Goal: Task Accomplishment & Management: Manage account settings

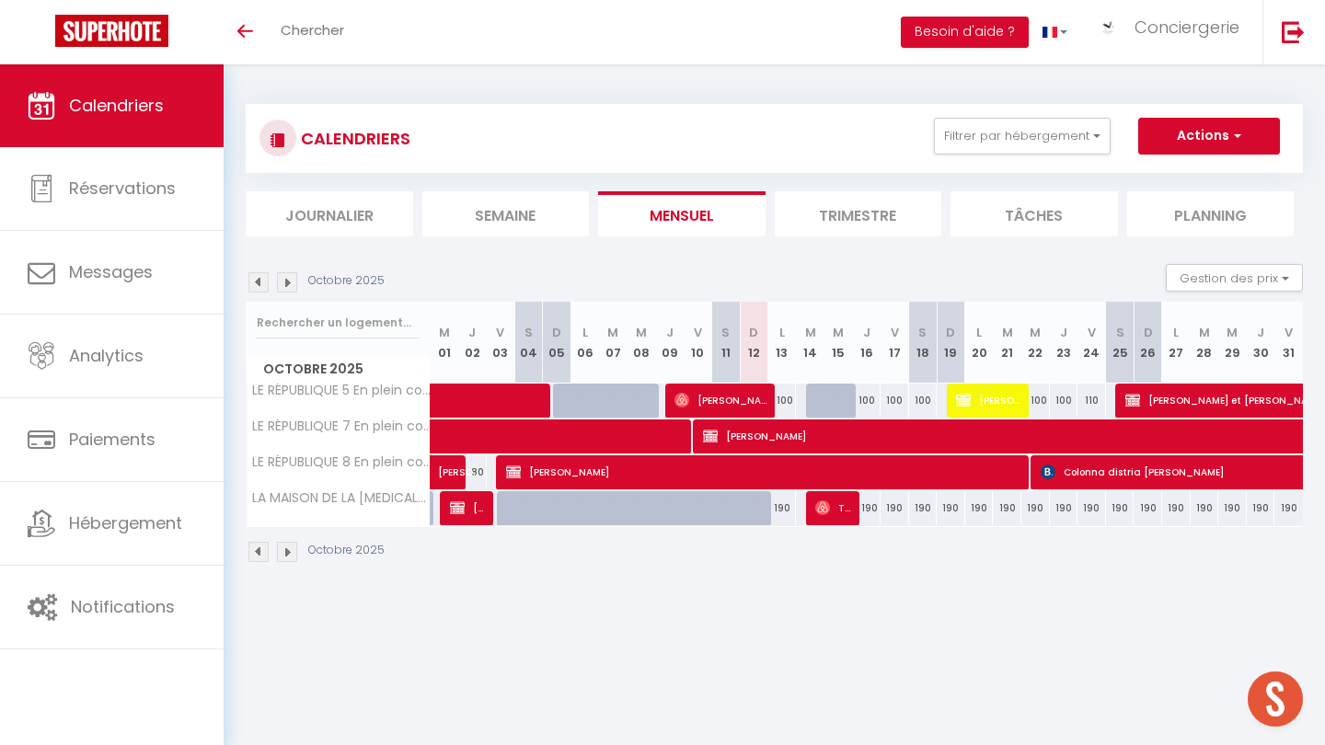
click at [519, 215] on li "Semaine" at bounding box center [506, 213] width 168 height 45
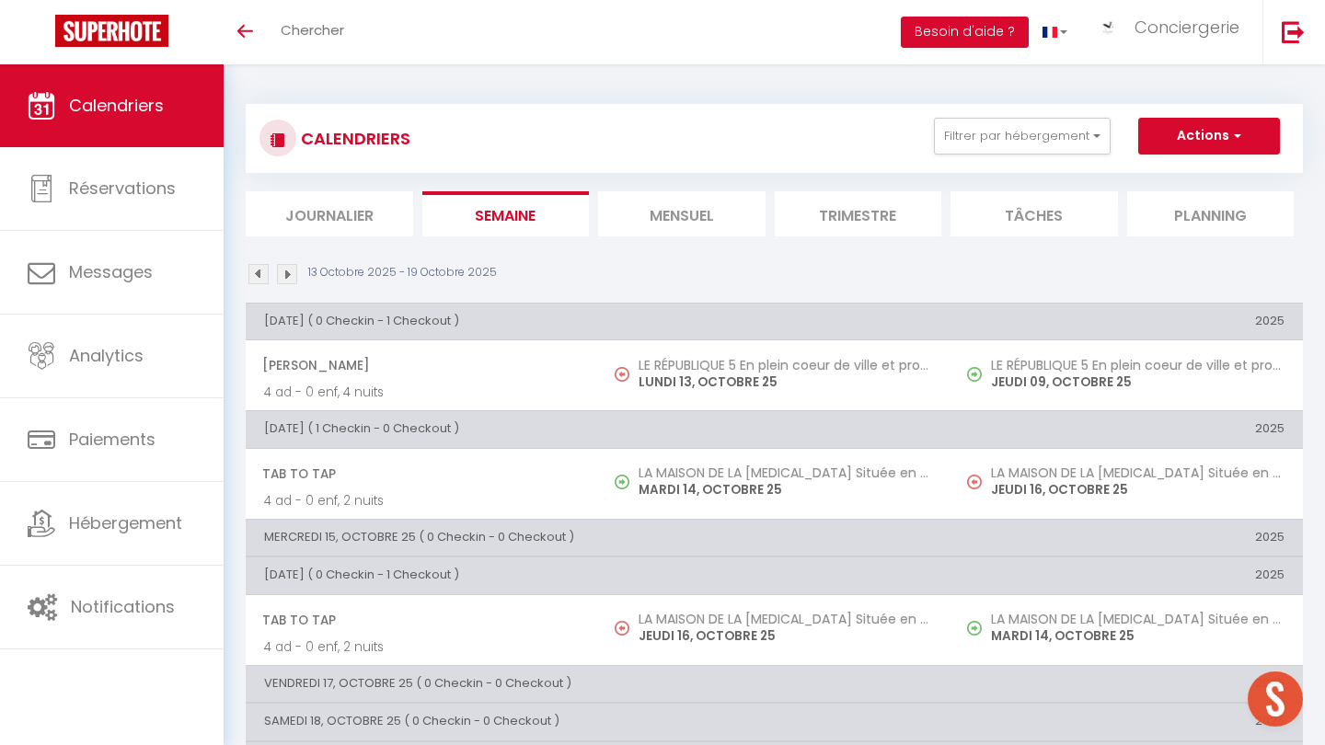
click at [681, 202] on li "Mensuel" at bounding box center [682, 213] width 168 height 45
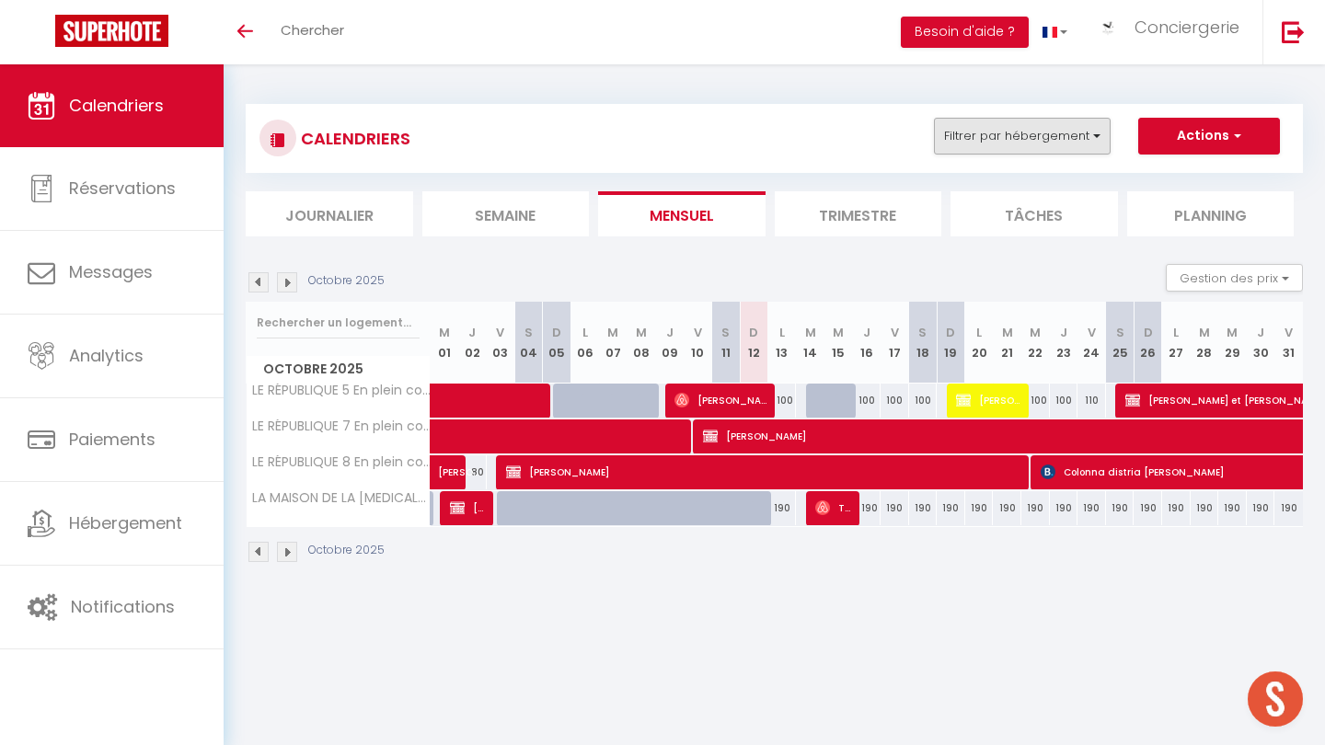
click at [1046, 135] on button "Filtrer par hébergement" at bounding box center [1022, 136] width 177 height 37
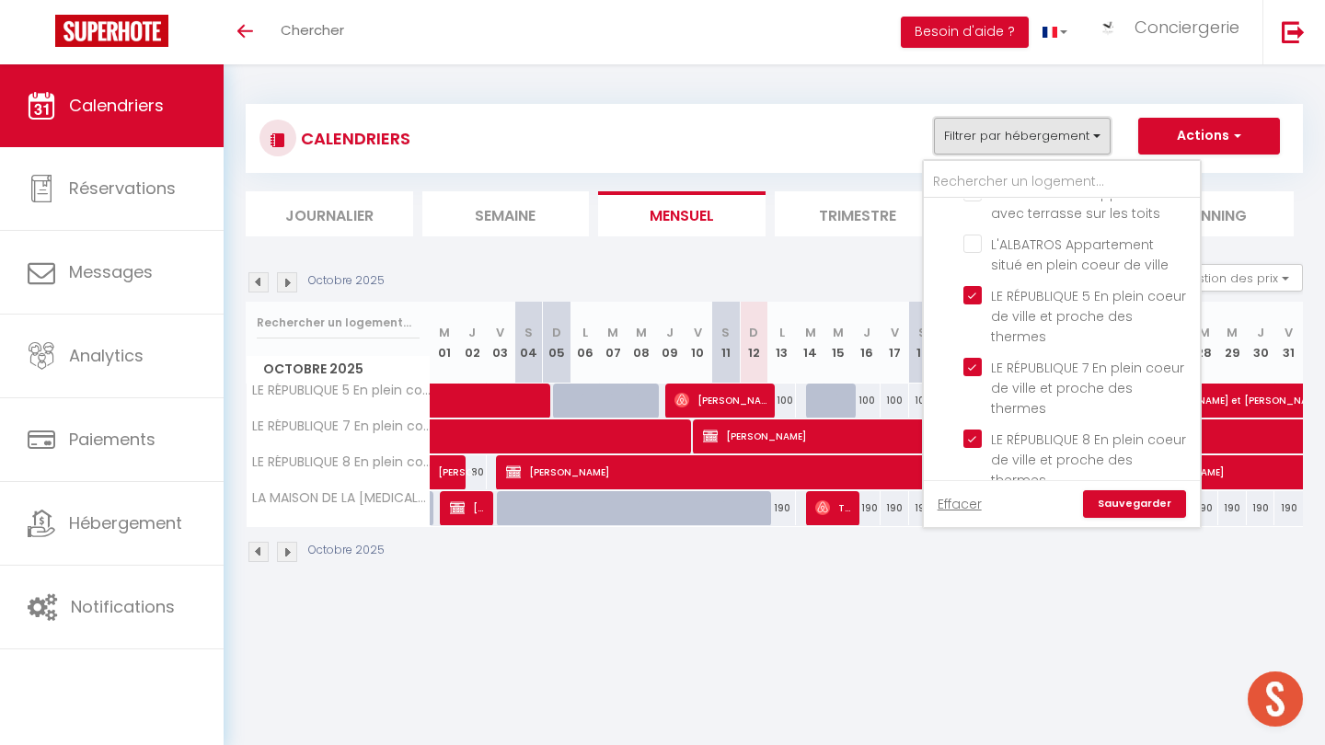
scroll to position [1065, 0]
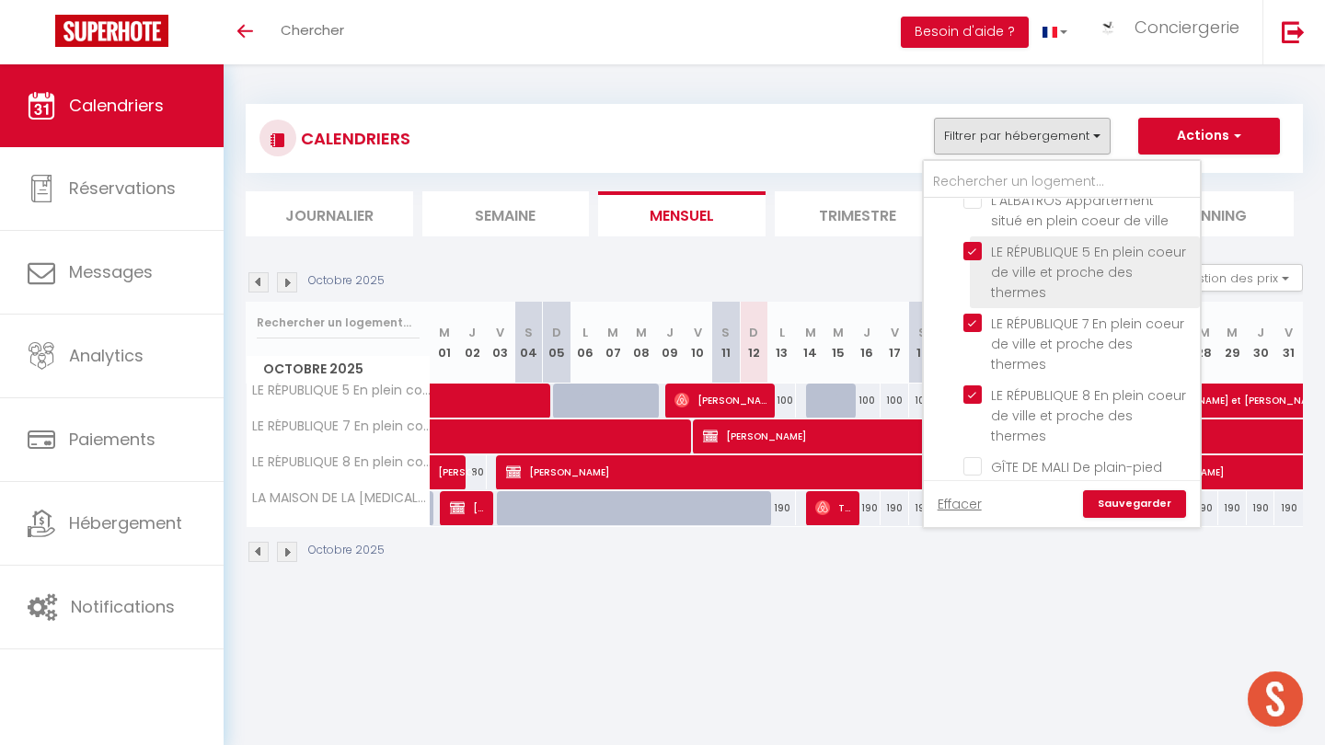
click at [973, 242] on input "LE RÉPUBLIQUE 5 En plein coeur de ville et proche des thermes" at bounding box center [1079, 251] width 230 height 18
checkbox input "false"
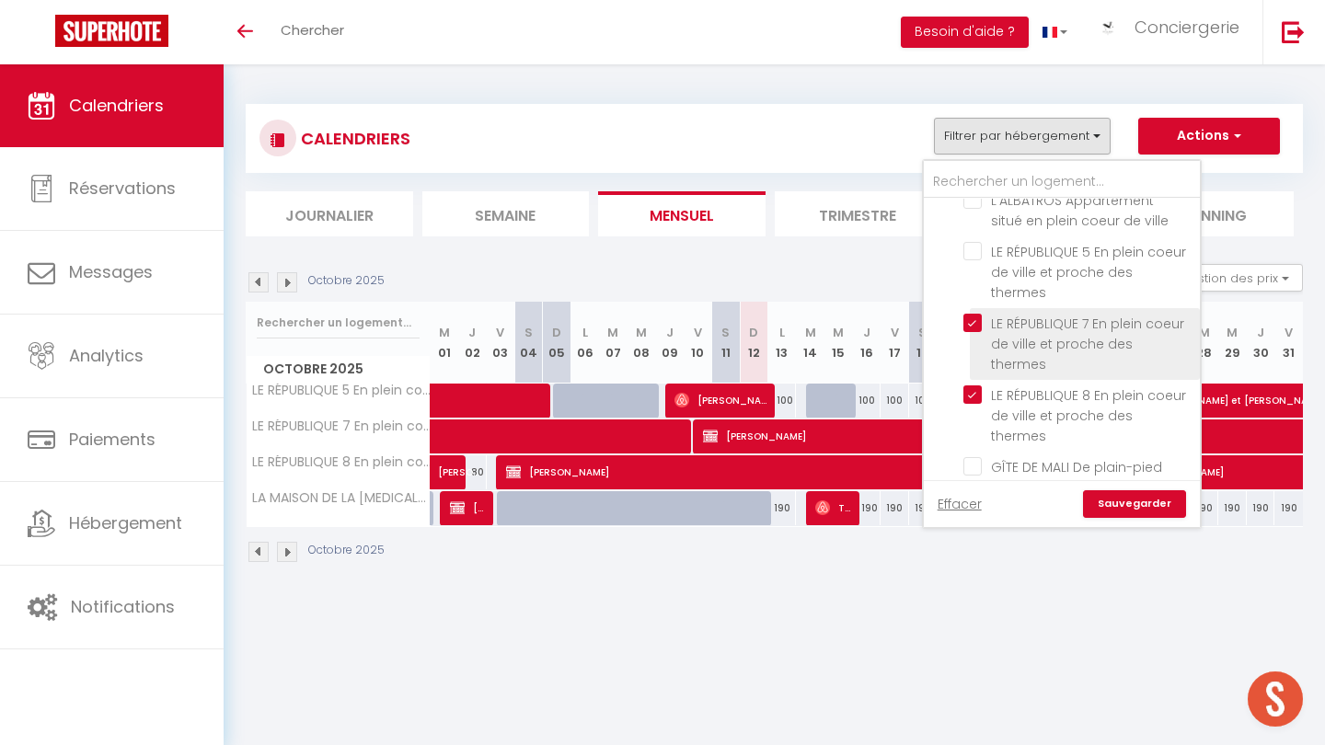
click at [975, 314] on input "LE RÉPUBLIQUE 7 En plein coeur de ville et proche des thermes" at bounding box center [1079, 323] width 230 height 18
checkbox input "false"
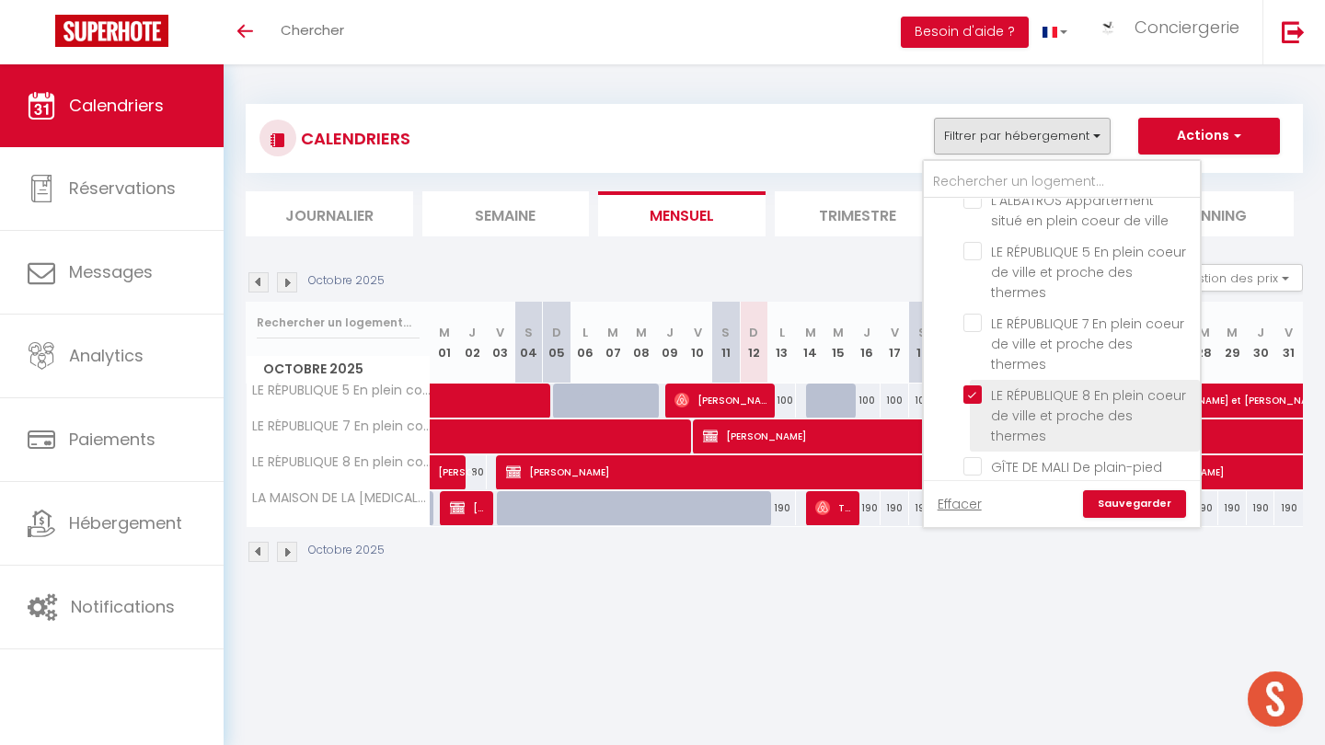
click at [975, 386] on input "LE RÉPUBLIQUE 8 En plein coeur de ville et proche des thermes" at bounding box center [1079, 395] width 230 height 18
checkbox input "false"
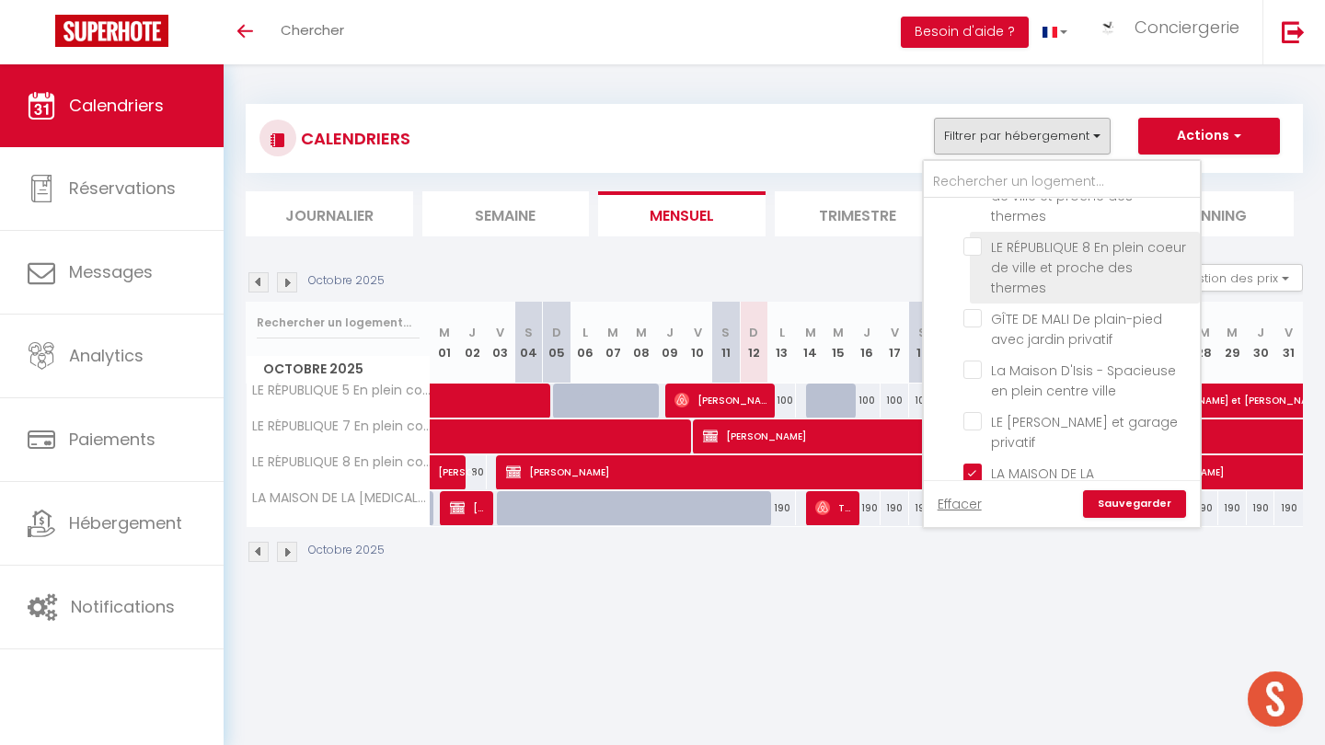
scroll to position [1336, 0]
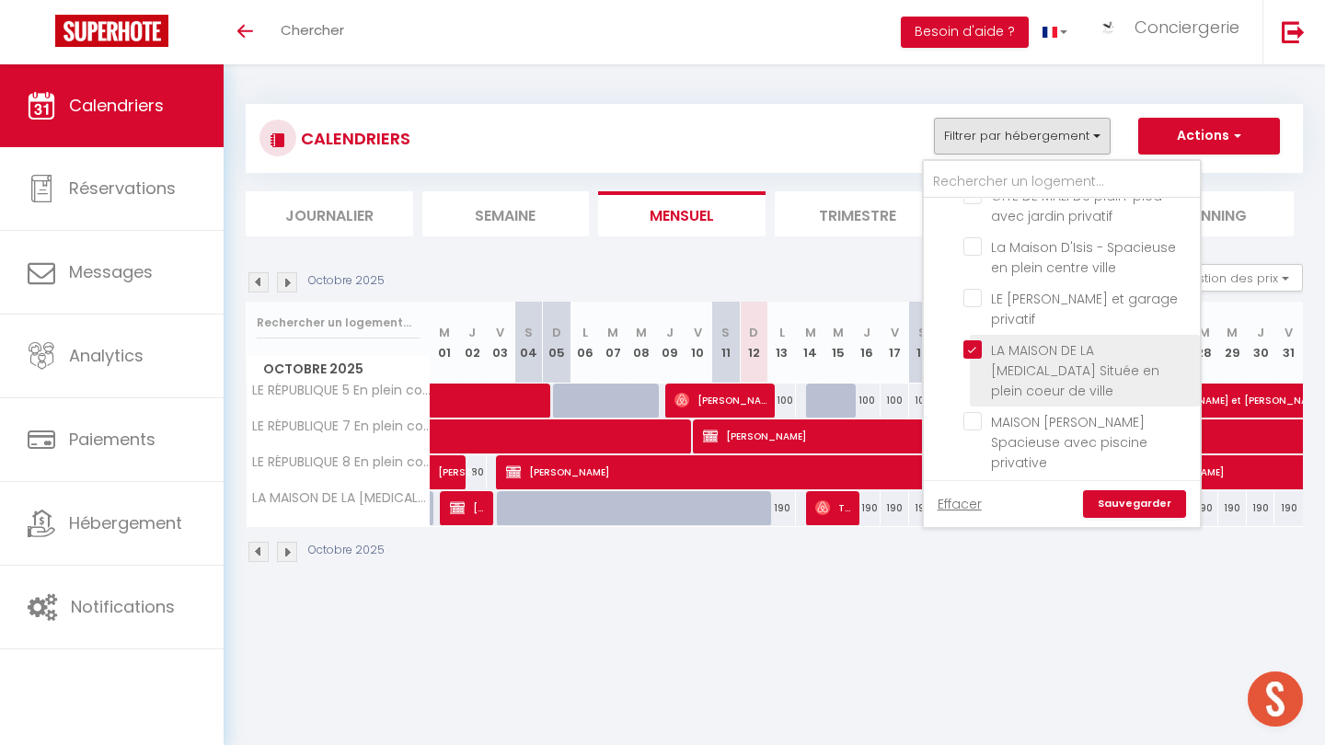
click at [972, 341] on input "LA MAISON DE LA [MEDICAL_DATA] Située en plein coeur de ville" at bounding box center [1079, 350] width 230 height 18
checkbox input "false"
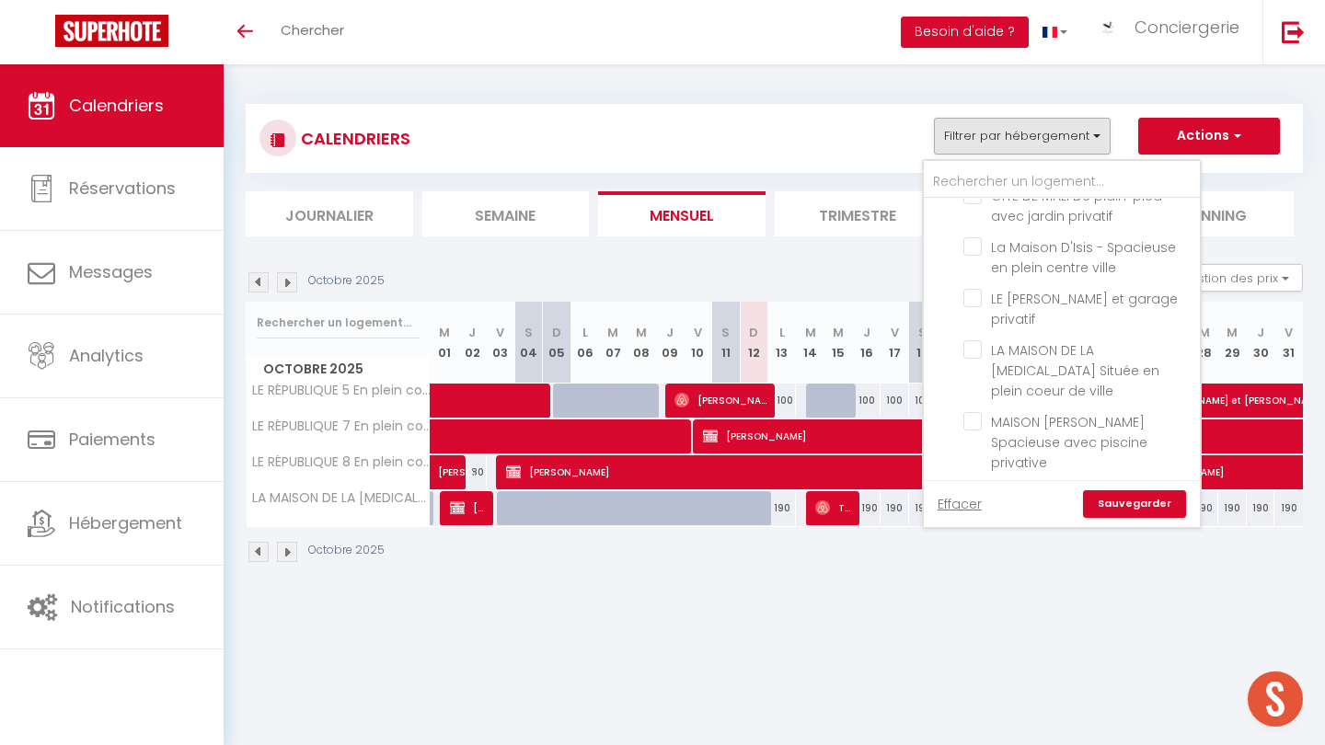
click at [1128, 507] on link "Sauvegarder" at bounding box center [1134, 505] width 103 height 28
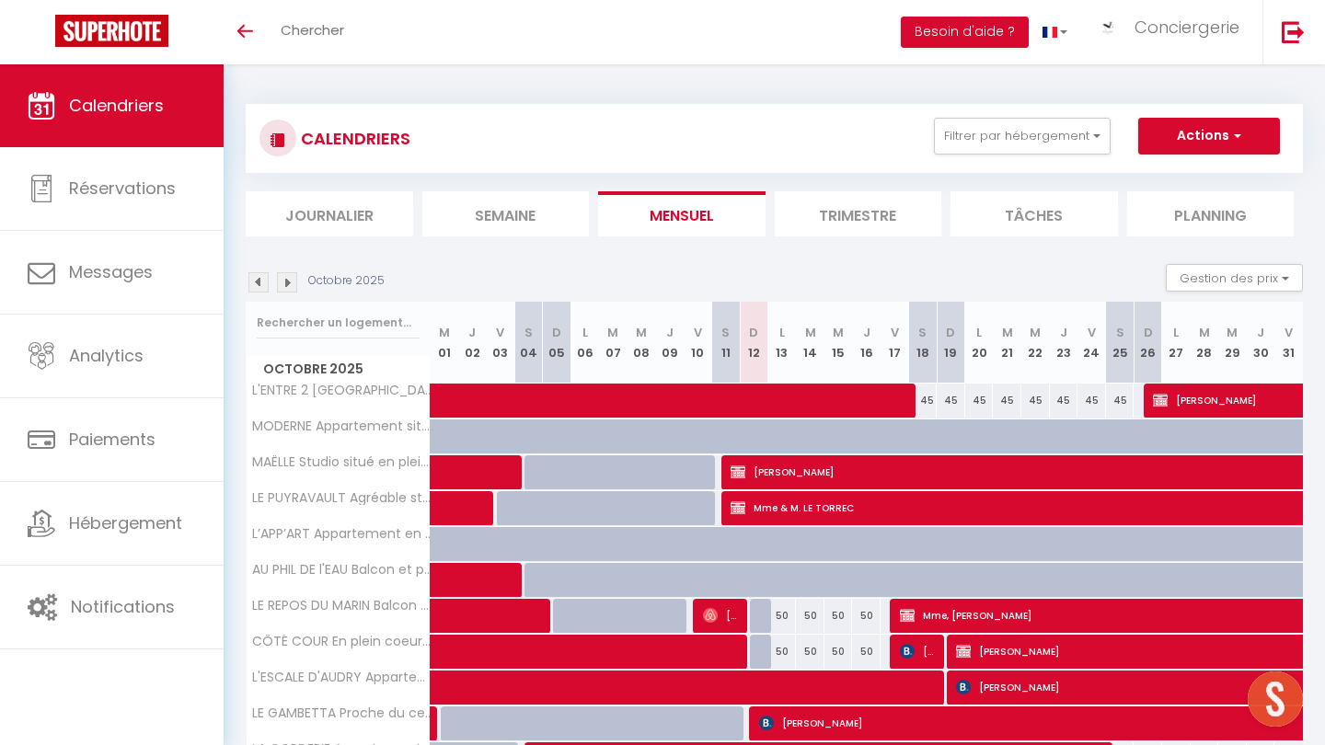
click at [514, 203] on li "Semaine" at bounding box center [506, 213] width 168 height 45
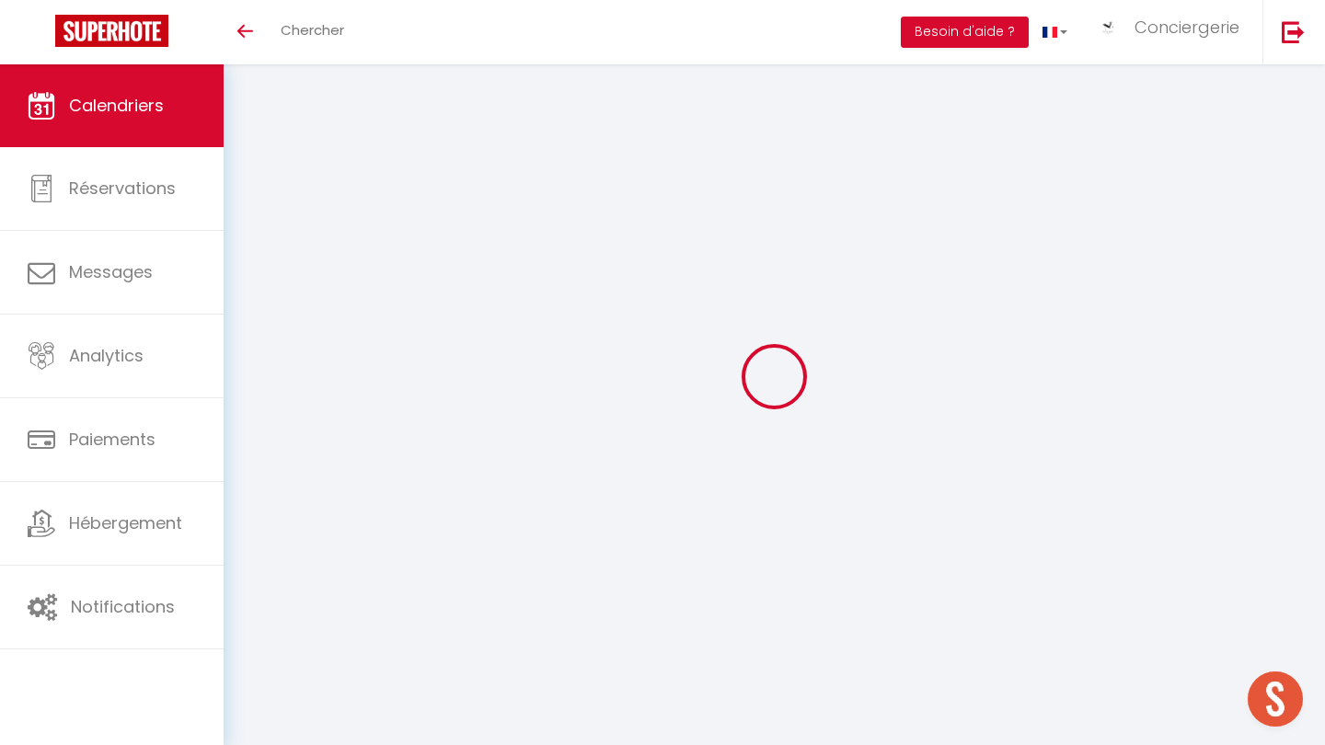
select select
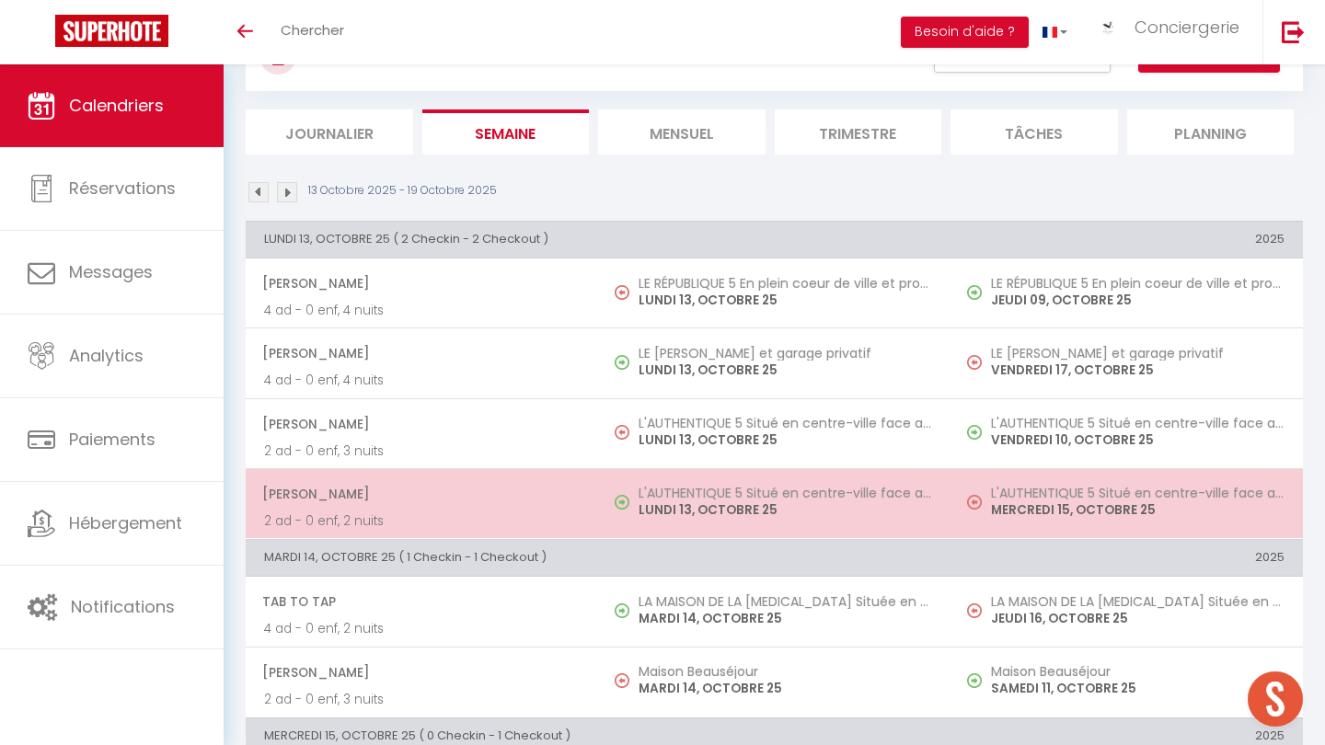
scroll to position [84, 0]
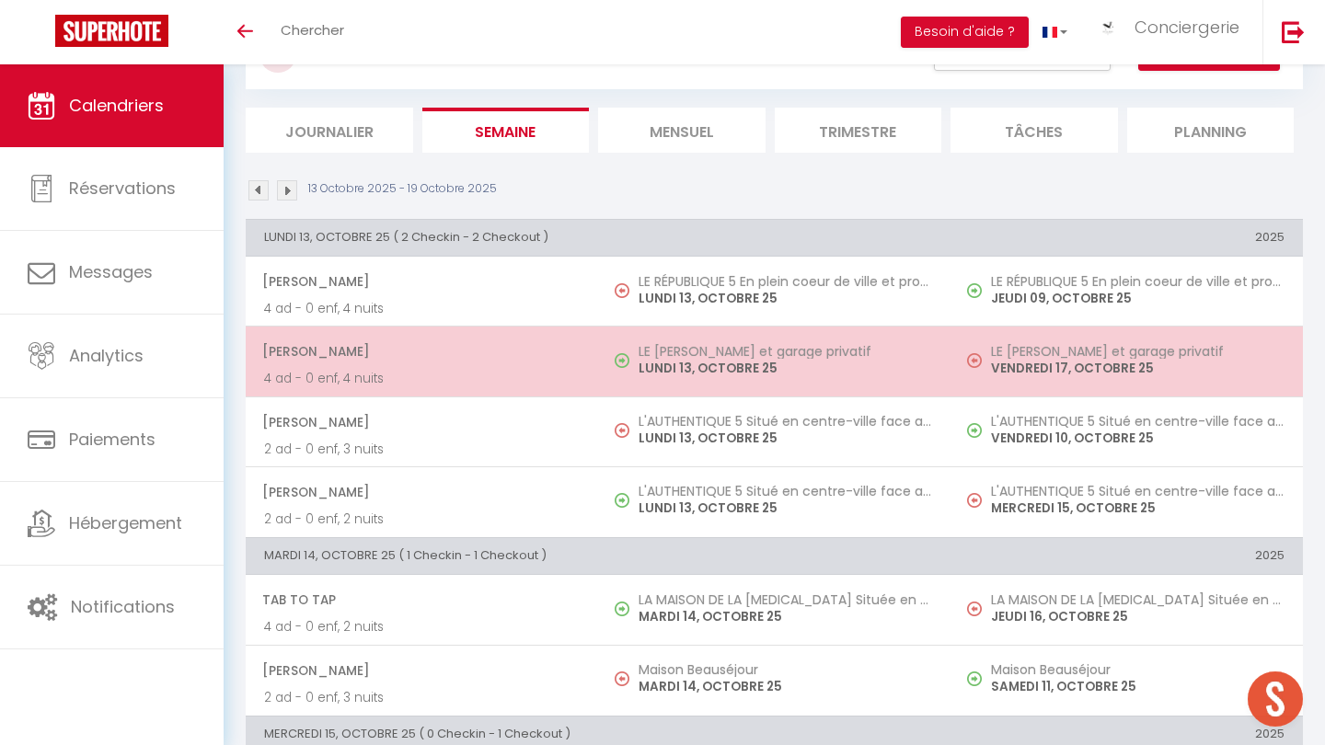
click at [418, 369] on p "4 ad - 0 enf, 4 nuits" at bounding box center [422, 378] width 316 height 19
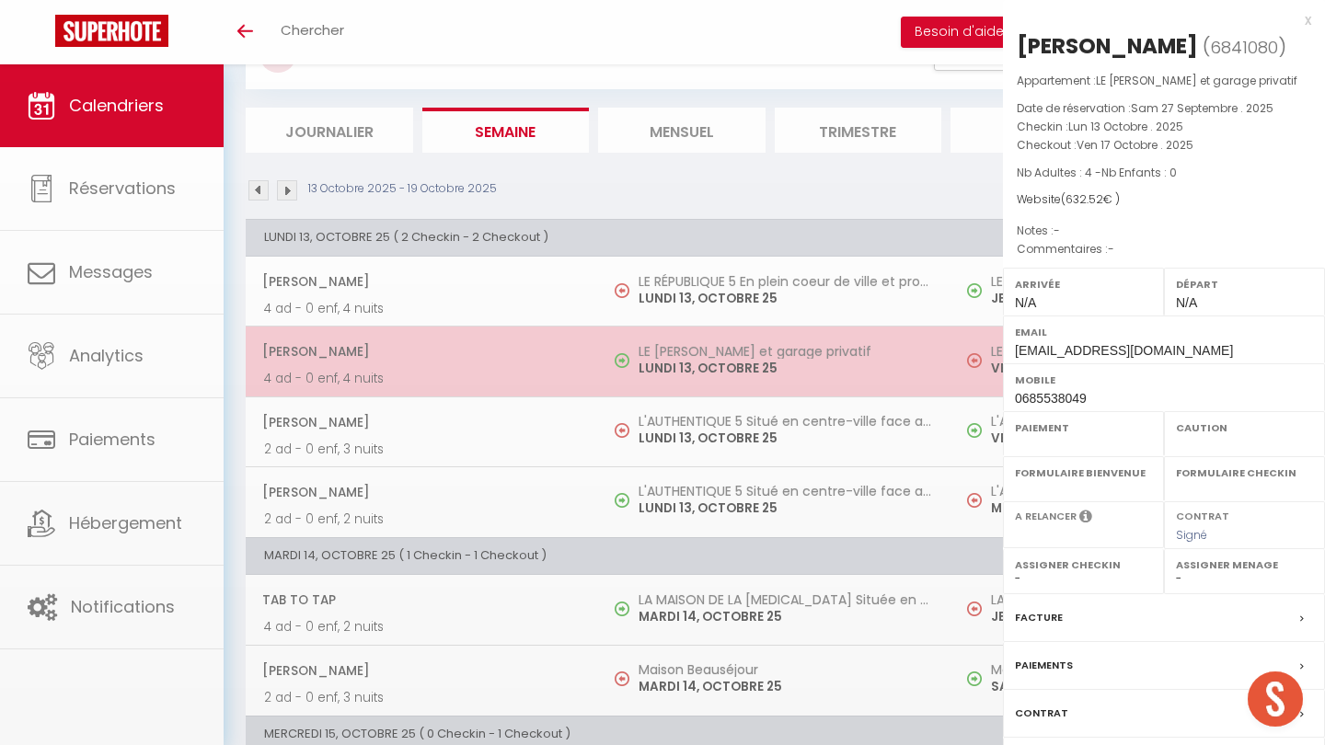
select select "OK"
select select "KO"
select select "0"
select select "1"
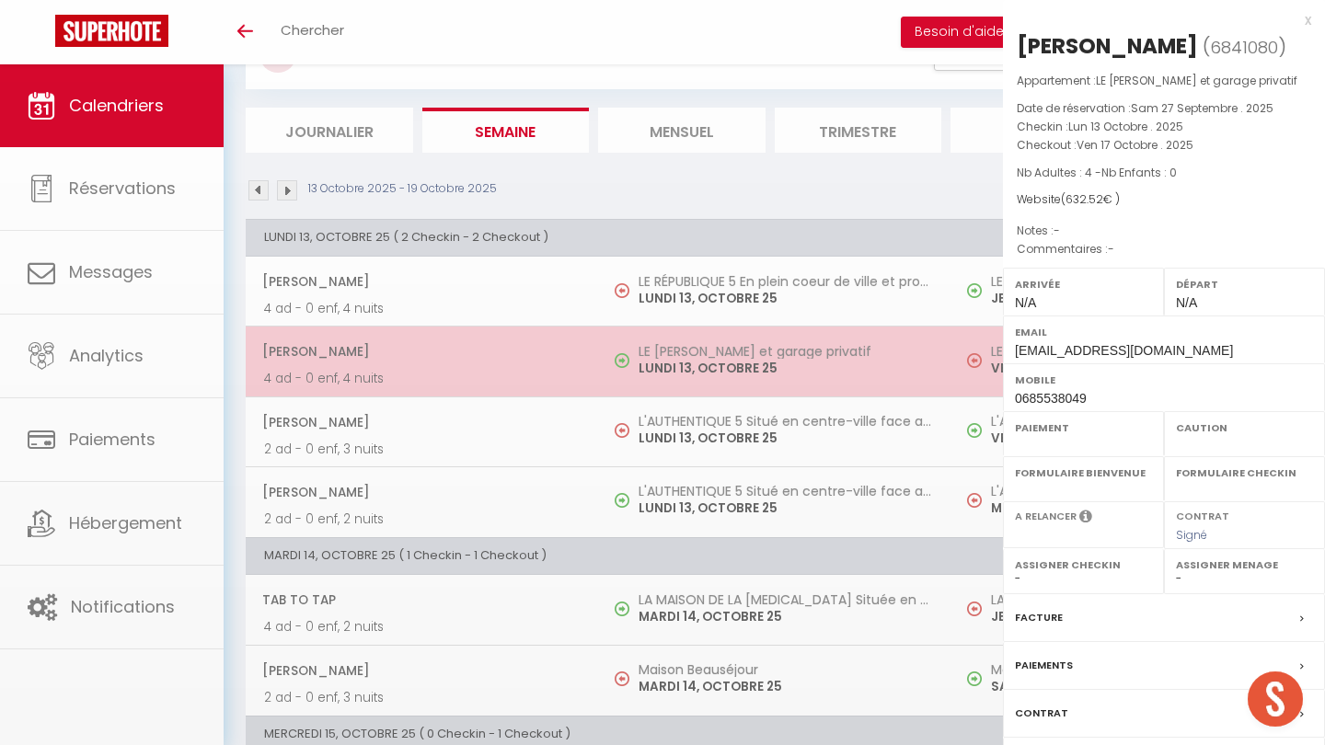
select select
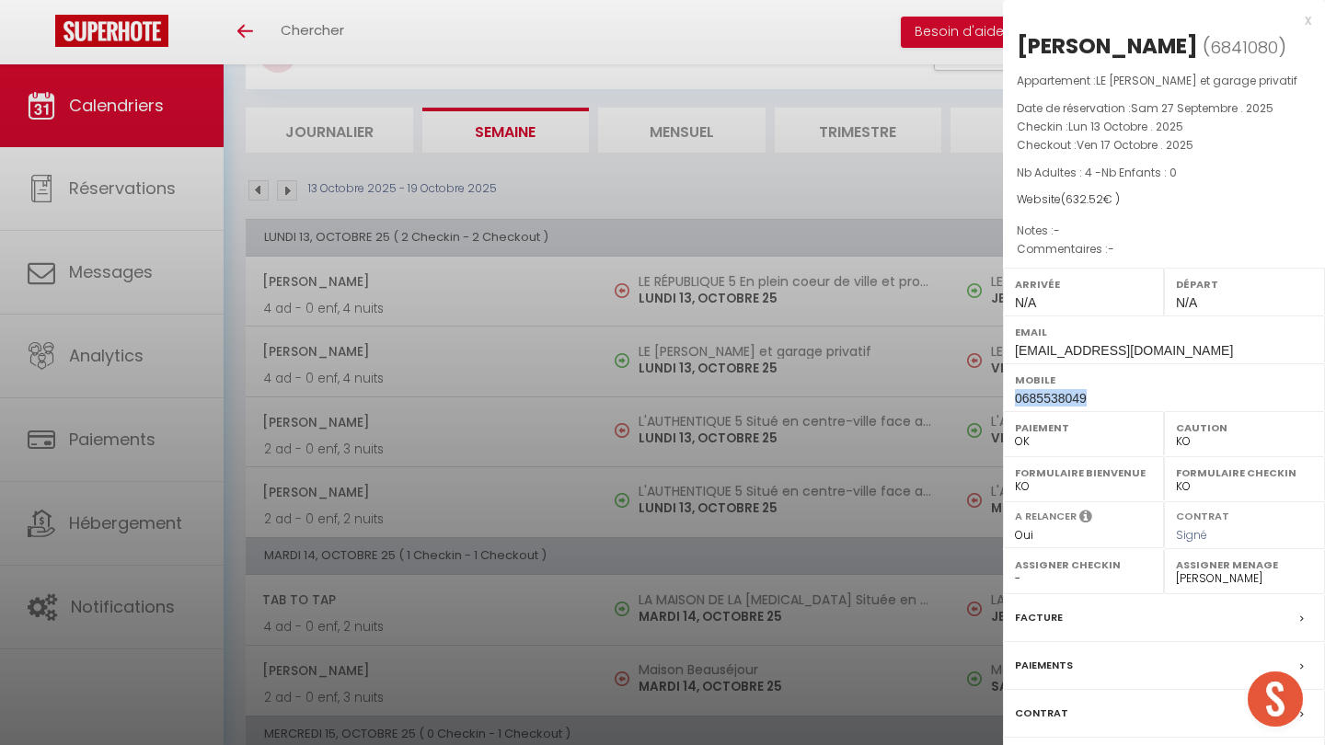
drag, startPoint x: 1085, startPoint y: 394, endPoint x: 1013, endPoint y: 389, distance: 71.9
click at [1014, 389] on div "Mobile 0685538049" at bounding box center [1164, 388] width 322 height 48
copy span "0685538049"
click at [566, 449] on div at bounding box center [662, 372] width 1325 height 745
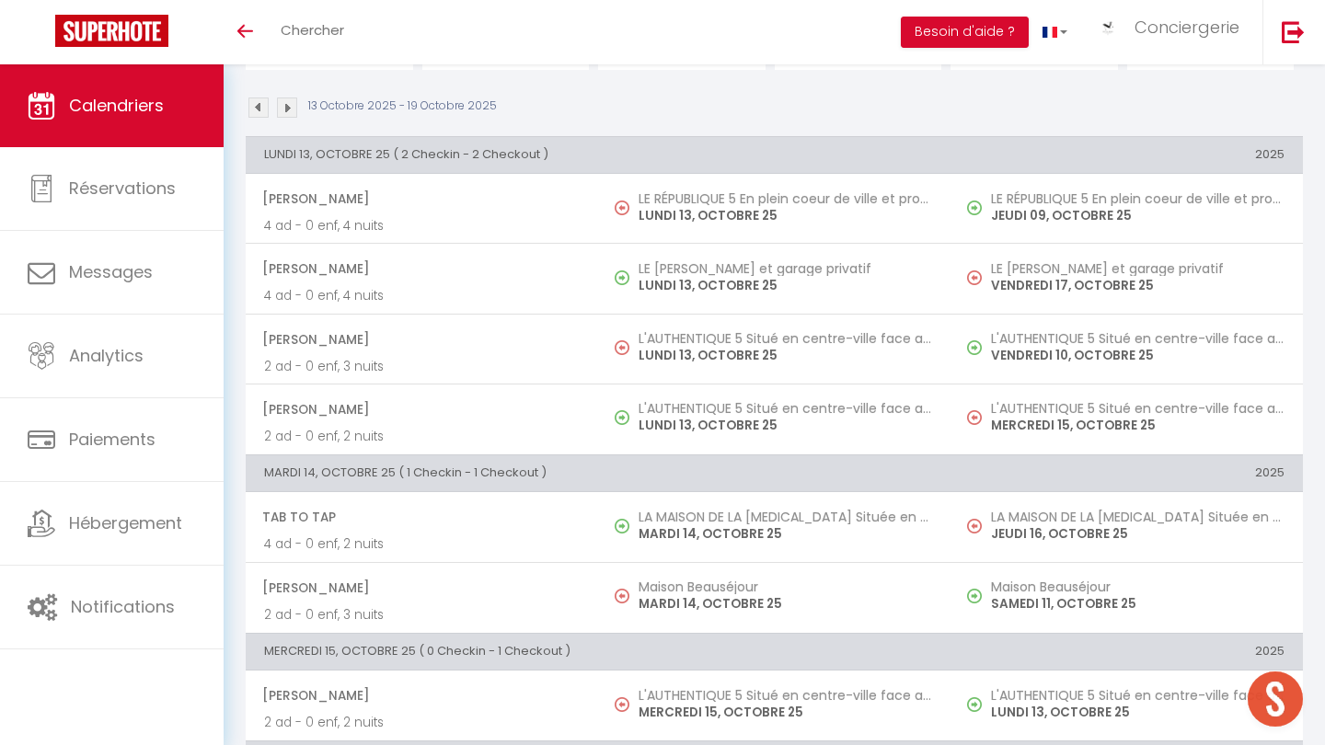
scroll to position [191, 0]
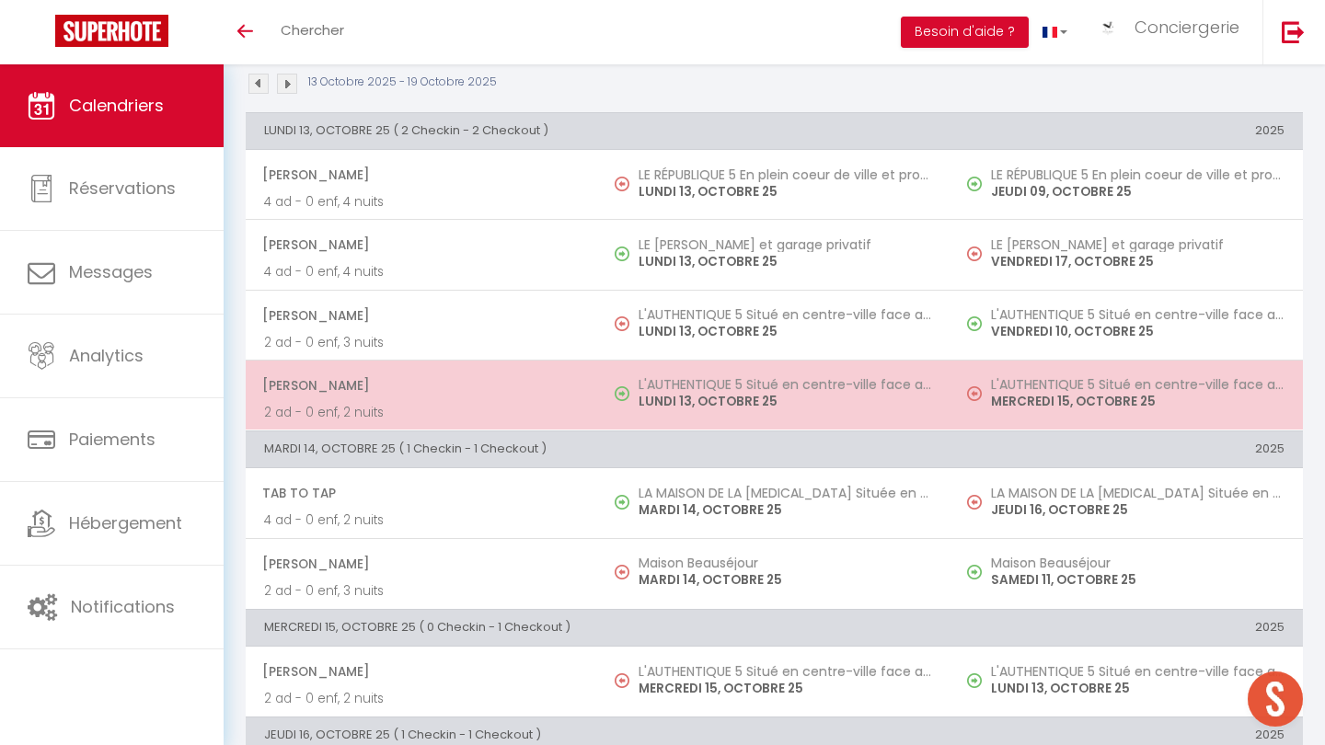
click at [532, 399] on span "[PERSON_NAME]" at bounding box center [421, 385] width 318 height 35
select select "52362"
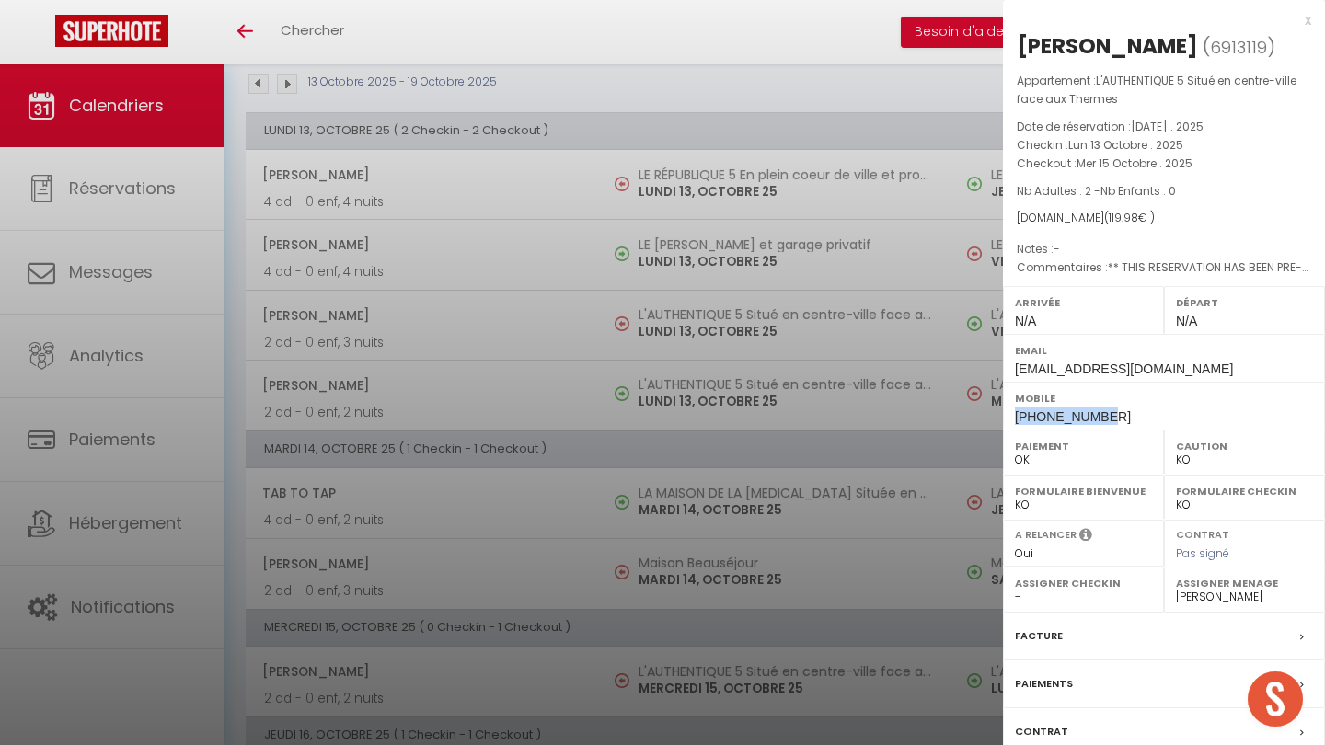
drag, startPoint x: 1101, startPoint y: 412, endPoint x: 1017, endPoint y: 413, distance: 83.8
click at [1017, 414] on span "[PHONE_NUMBER]" at bounding box center [1073, 417] width 116 height 15
copy span "[PHONE_NUMBER]"
